Goal: Find specific page/section: Find specific page/section

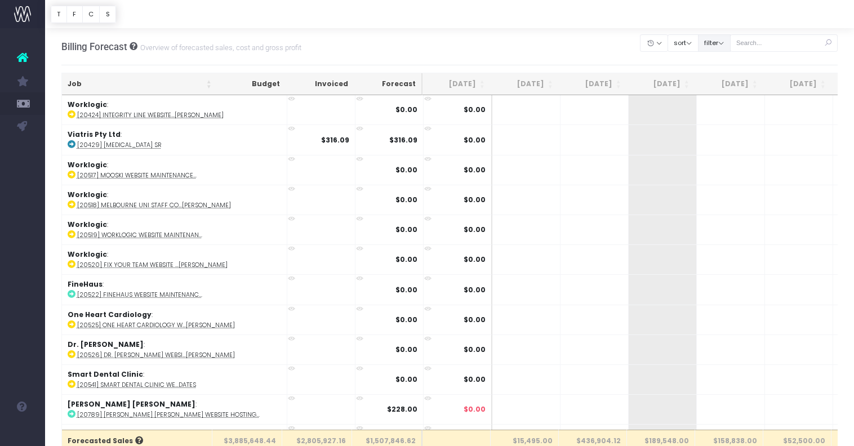
click at [729, 46] on button "filter" at bounding box center [714, 42] width 33 height 17
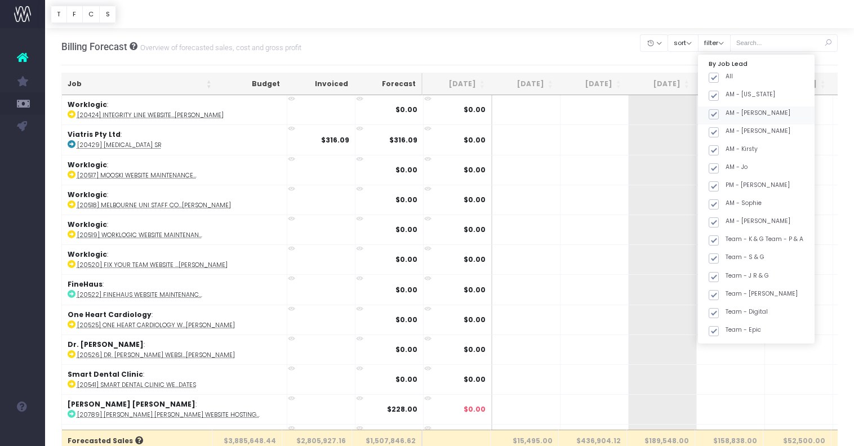
drag, startPoint x: 726, startPoint y: 79, endPoint x: 740, endPoint y: 107, distance: 31.5
click at [719, 79] on span at bounding box center [714, 78] width 10 height 10
click at [726, 79] on input "All" at bounding box center [729, 75] width 7 height 7
checkbox input "false"
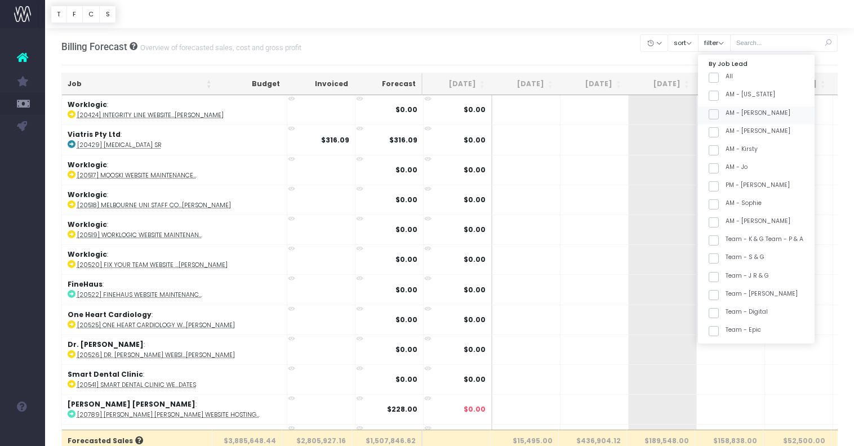
checkbox input "false"
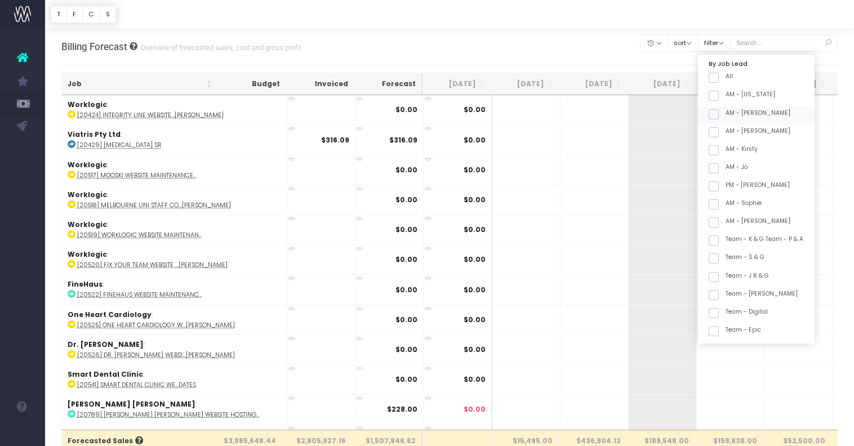
checkbox input "false"
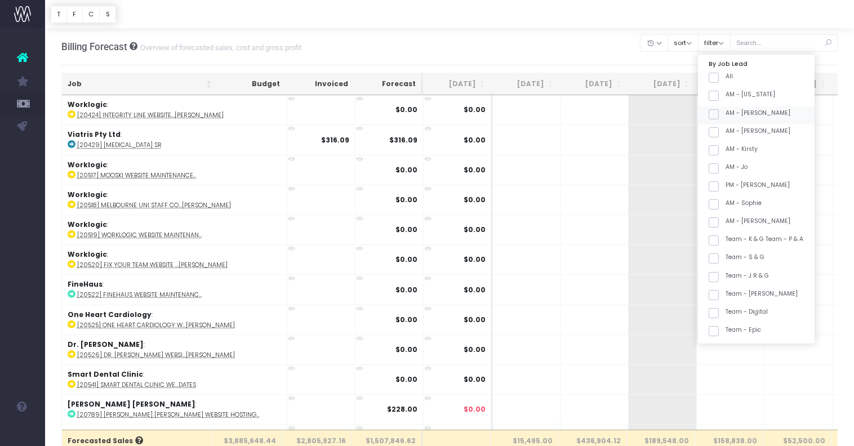
checkbox input "false"
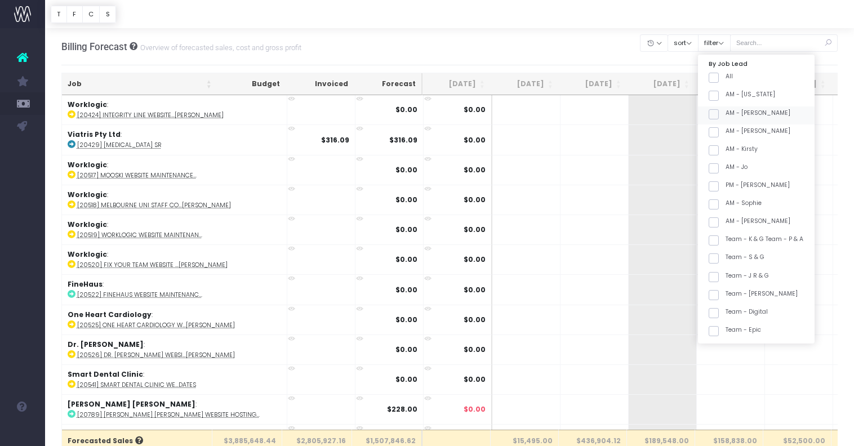
checkbox input "false"
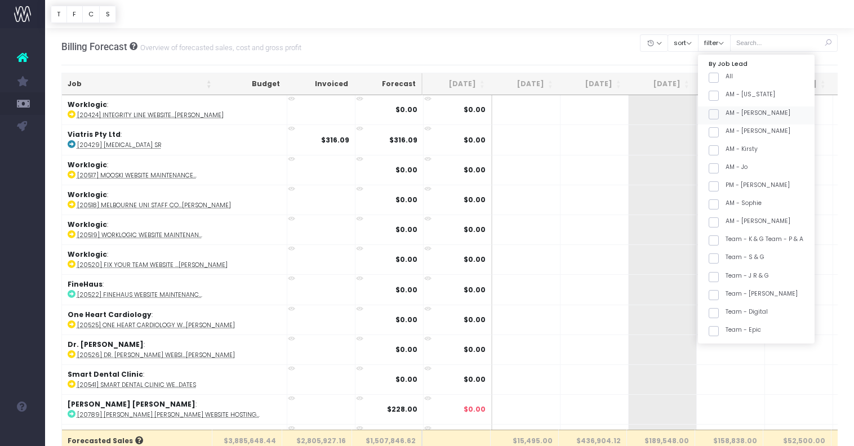
checkbox input "false"
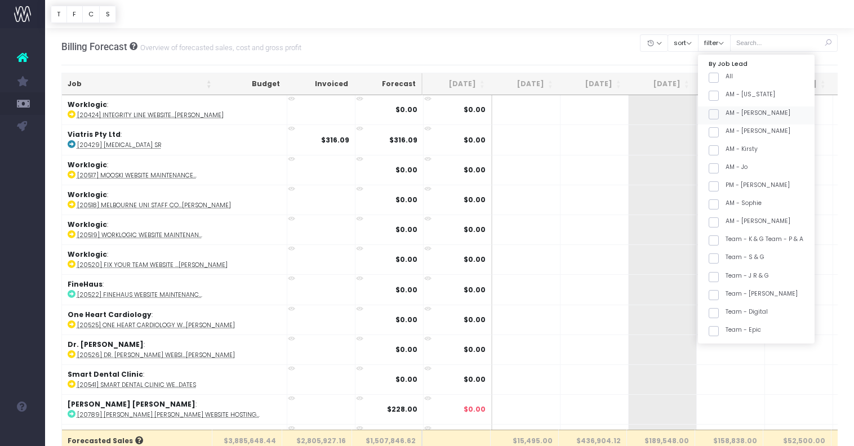
checkbox input "false"
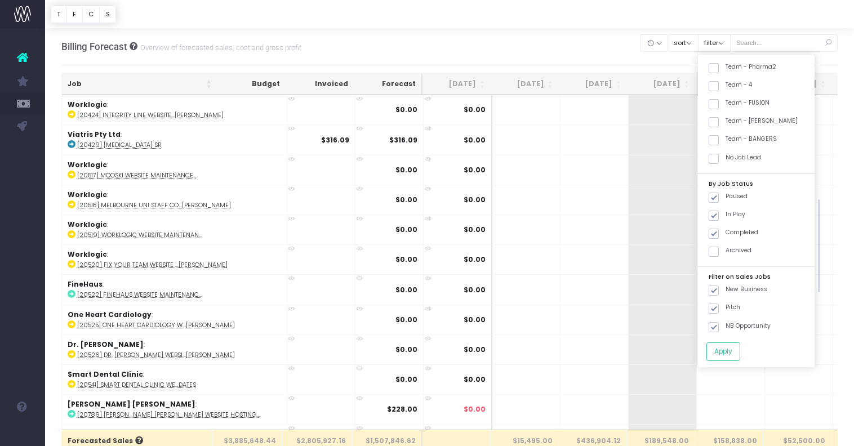
scroll to position [440, 0]
click at [771, 122] on label "Team - [PERSON_NAME]" at bounding box center [753, 125] width 89 height 9
click at [733, 122] on input "Team - [PERSON_NAME]" at bounding box center [729, 124] width 7 height 7
checkbox input "true"
click at [740, 355] on button "Apply" at bounding box center [723, 352] width 34 height 19
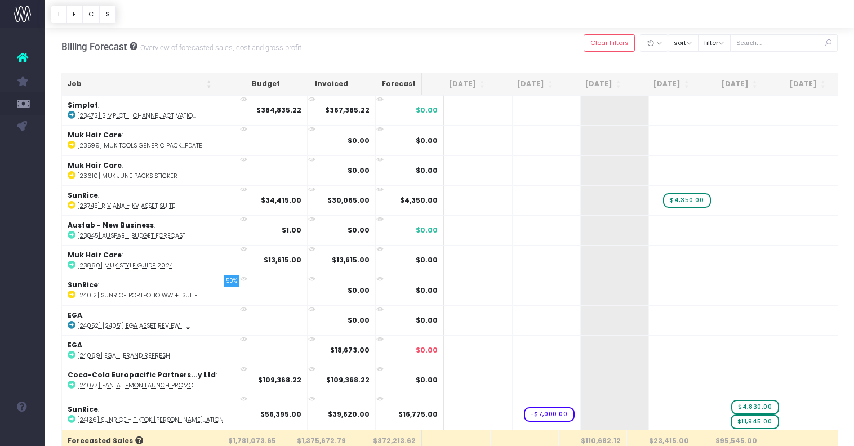
click at [173, 81] on th "Job" at bounding box center [139, 84] width 155 height 22
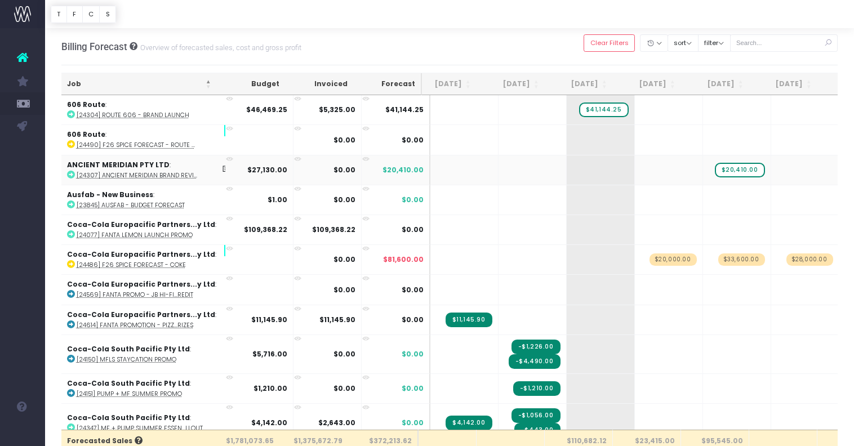
scroll to position [0, 6]
